Goal: Transaction & Acquisition: Obtain resource

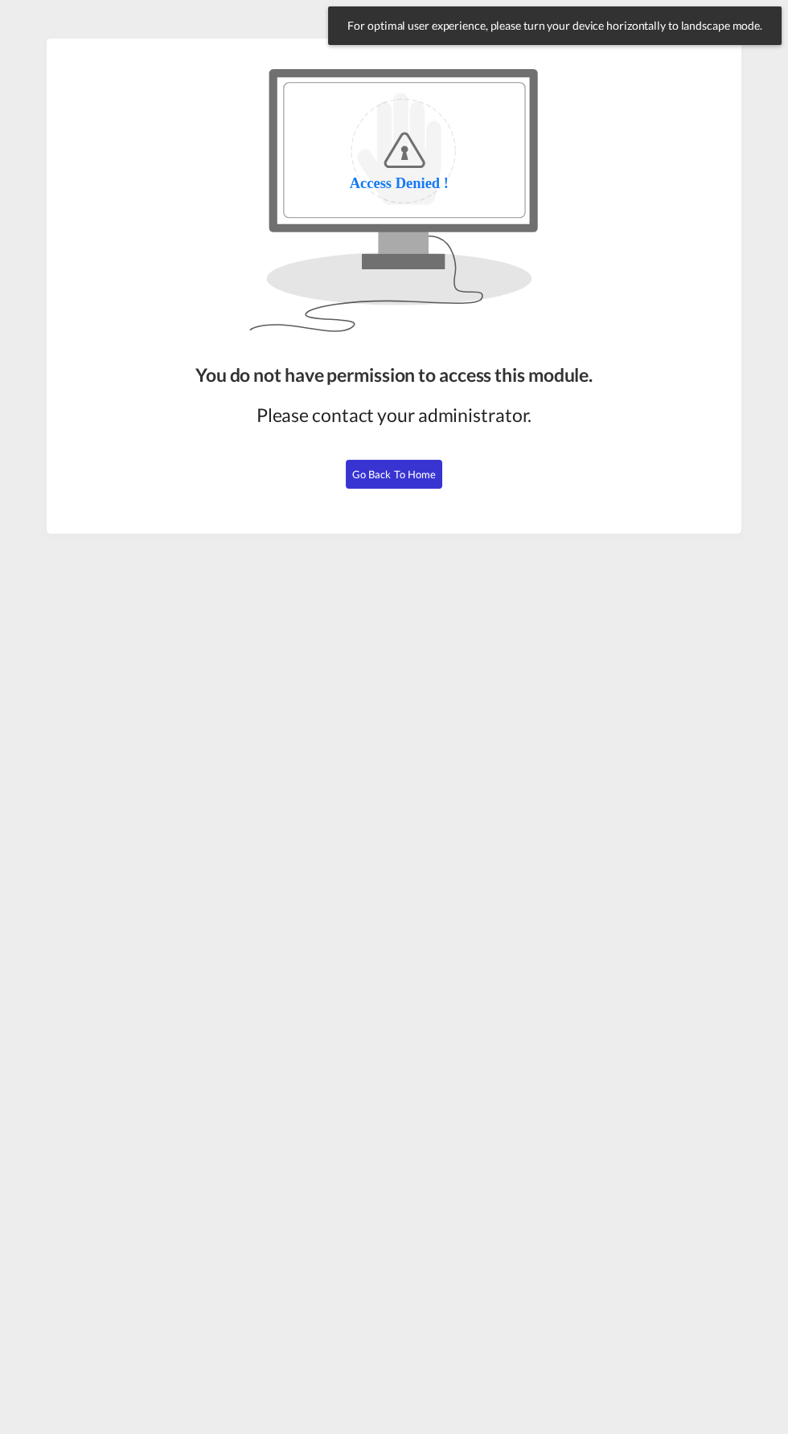
click at [412, 476] on span "Go Back to Home" at bounding box center [394, 474] width 84 height 13
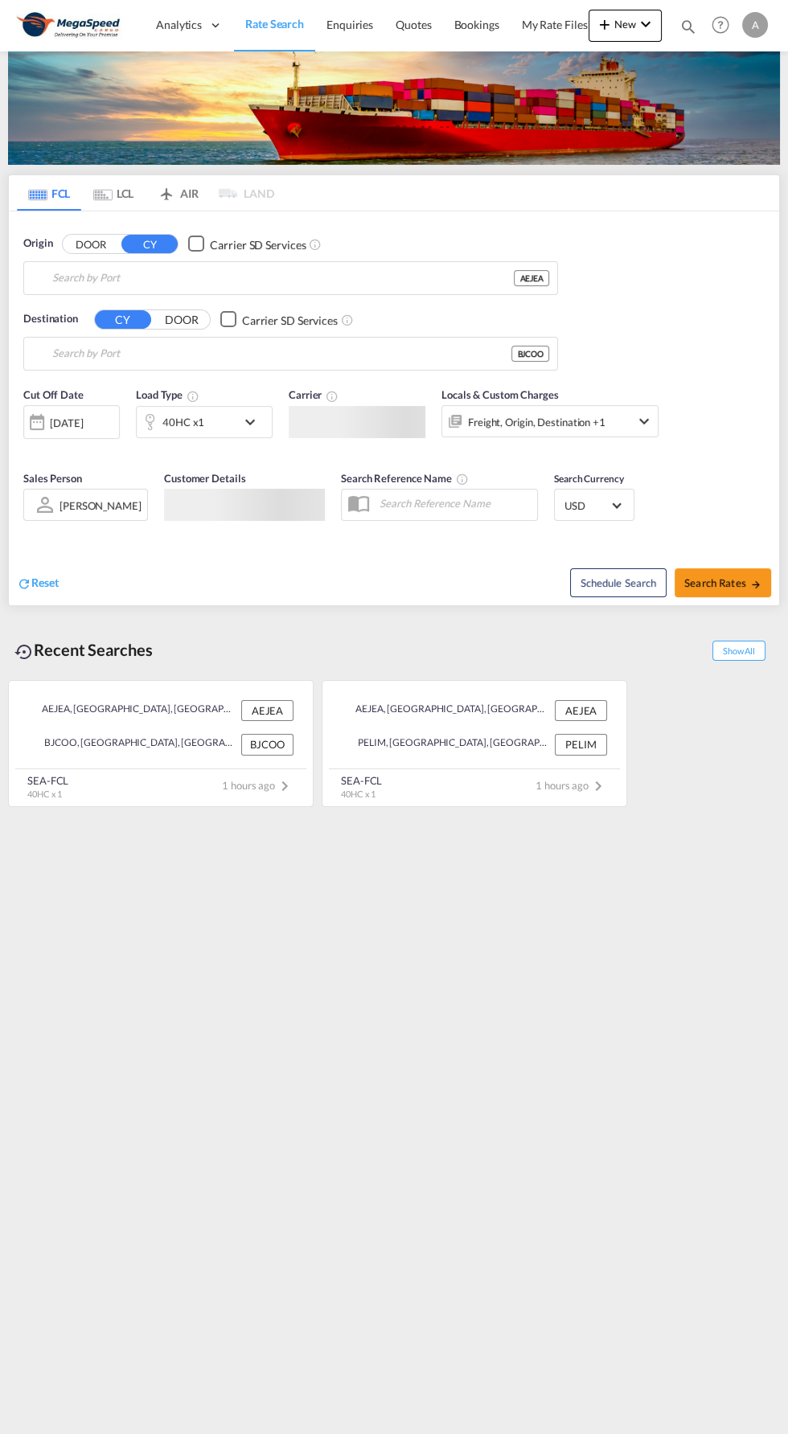
type input "[GEOGRAPHIC_DATA], [GEOGRAPHIC_DATA]"
click at [180, 352] on input "Cotonou, BJCOO" at bounding box center [281, 354] width 459 height 24
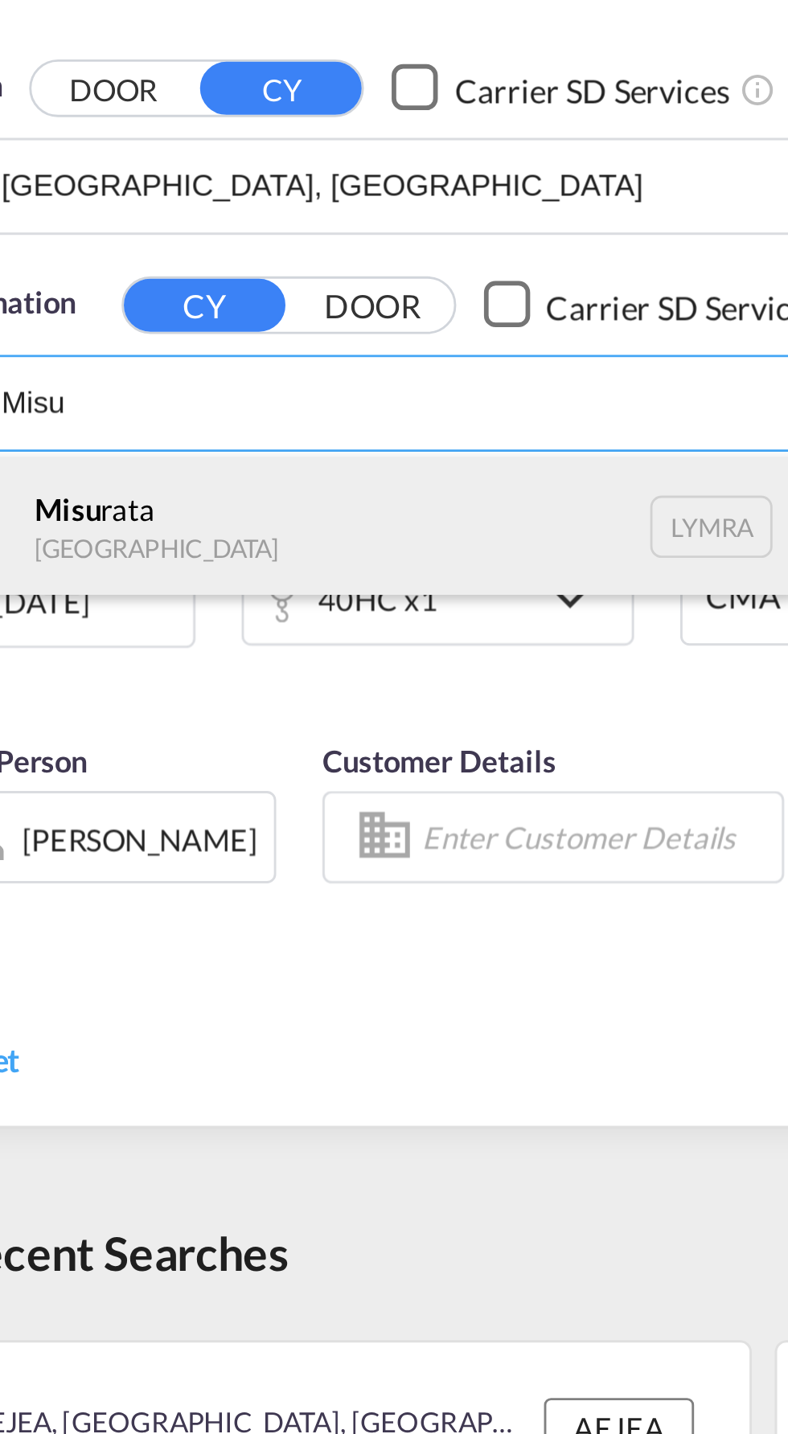
click at [82, 399] on div "Misu rata [GEOGRAPHIC_DATA] [GEOGRAPHIC_DATA]" at bounding box center [175, 396] width 305 height 48
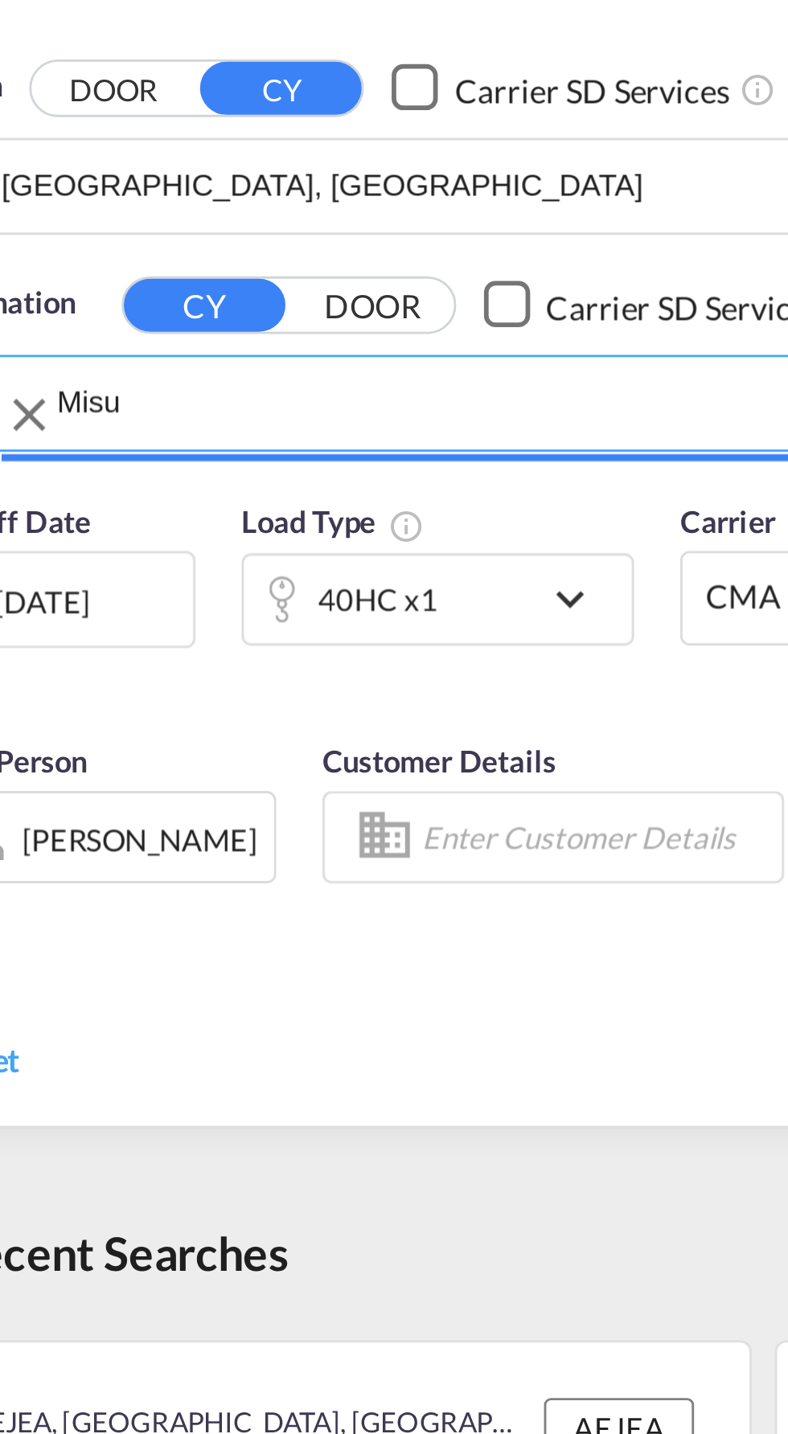
type input "Misurata, LYMRA"
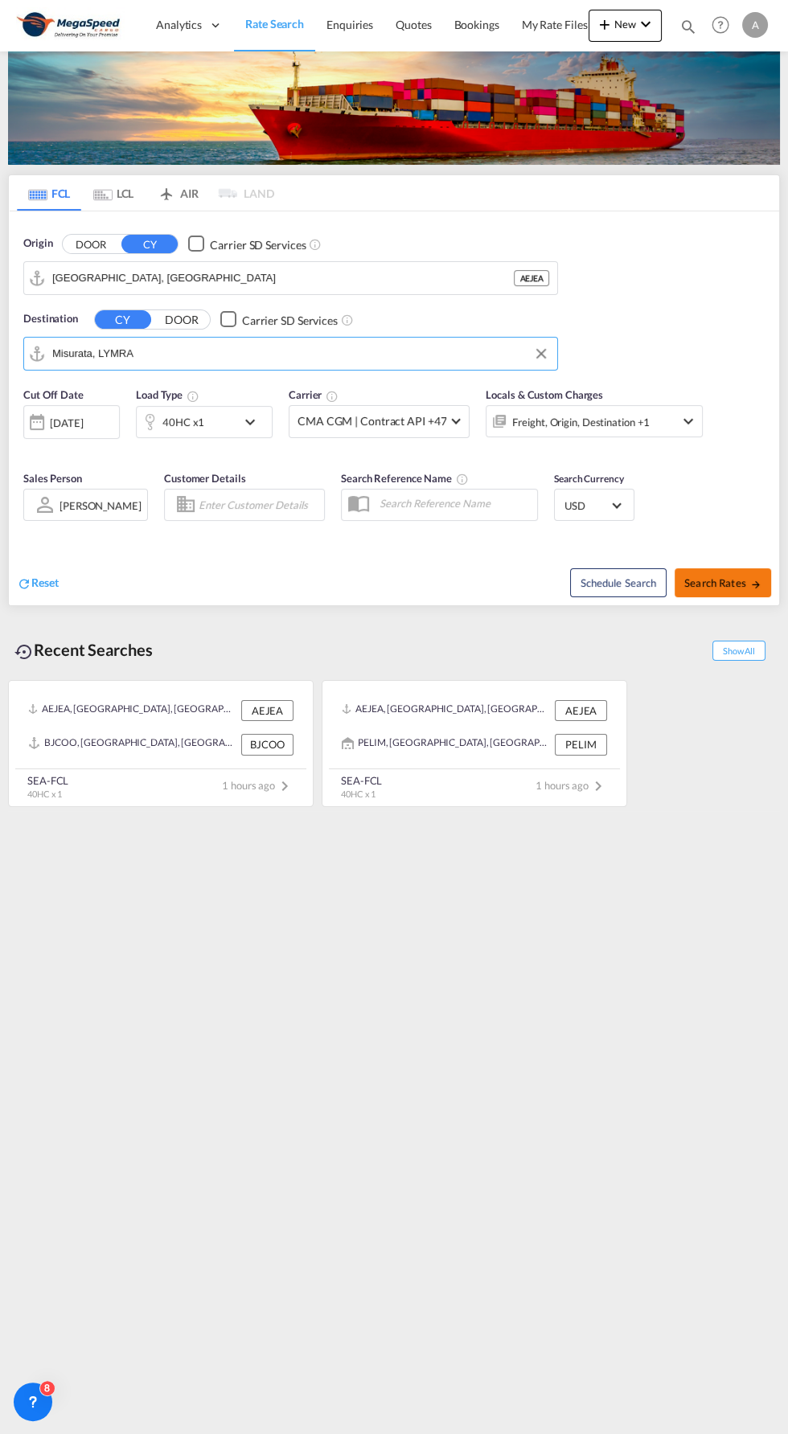
click at [740, 581] on span "Search Rates" at bounding box center [722, 582] width 77 height 13
type input "AEJEA to LYMRA / [DATE]"
